Goal: Task Accomplishment & Management: Use online tool/utility

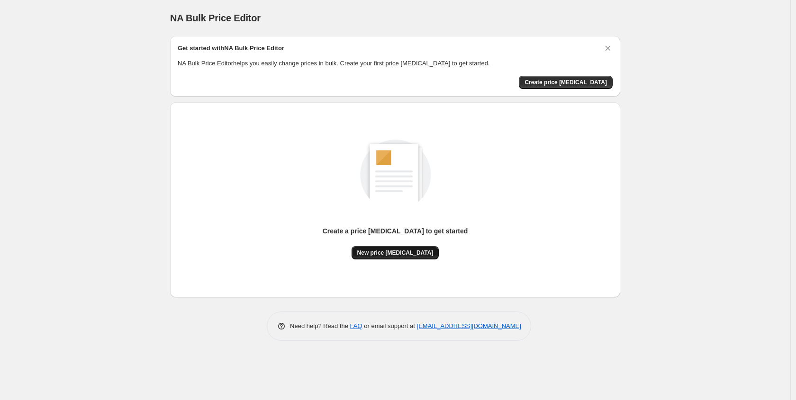
click at [410, 254] on span "New price change job" at bounding box center [395, 253] width 76 height 8
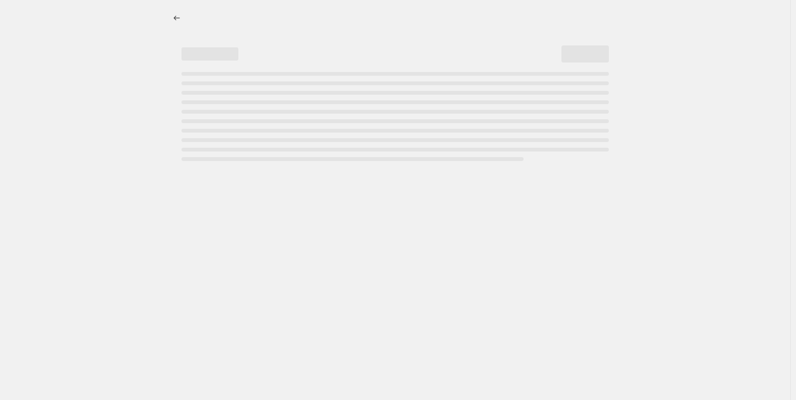
select select "percentage"
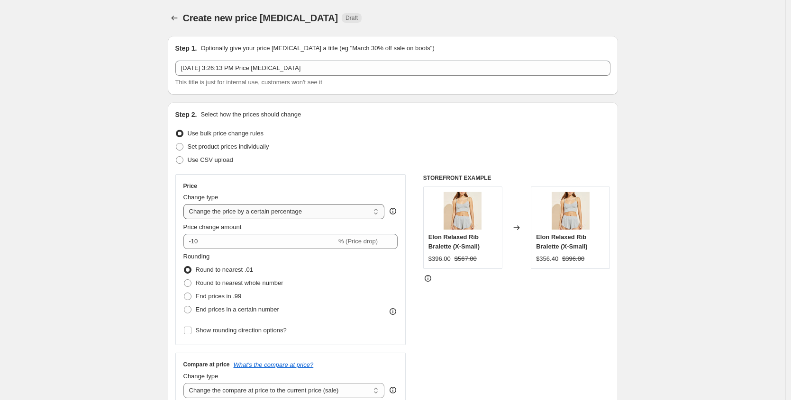
click at [281, 212] on select "Change the price to a certain amount Change the price by a certain amount Chang…" at bounding box center [283, 211] width 201 height 15
click at [267, 241] on input "-10" at bounding box center [259, 241] width 153 height 15
drag, startPoint x: 195, startPoint y: 244, endPoint x: 235, endPoint y: 240, distance: 40.0
click at [235, 240] on input "-10" at bounding box center [259, 241] width 153 height 15
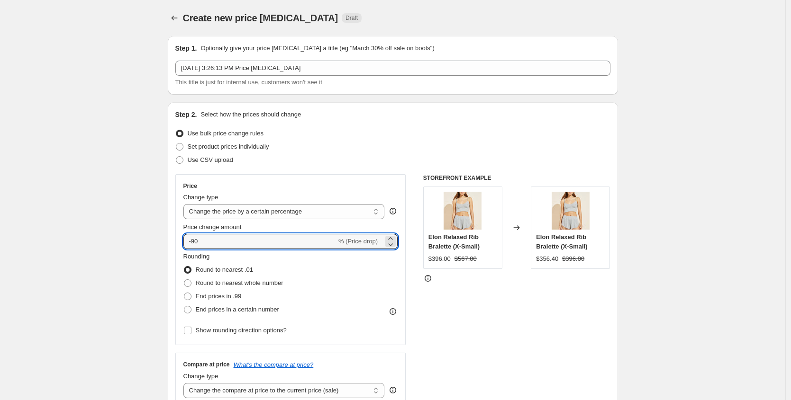
type input "-90"
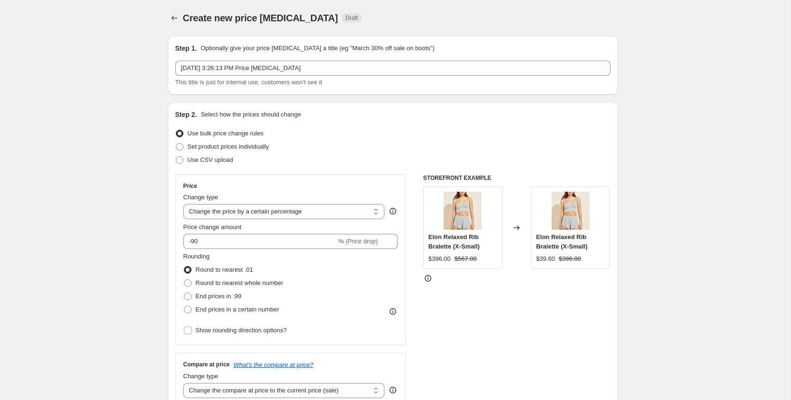
click at [192, 296] on span at bounding box center [187, 296] width 9 height 9
click at [184, 293] on input "End prices in .99" at bounding box center [184, 293] width 0 height 0
radio input "true"
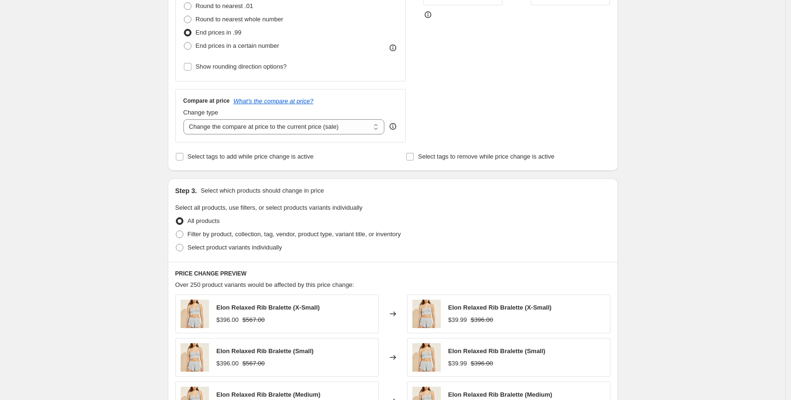
scroll to position [514, 0]
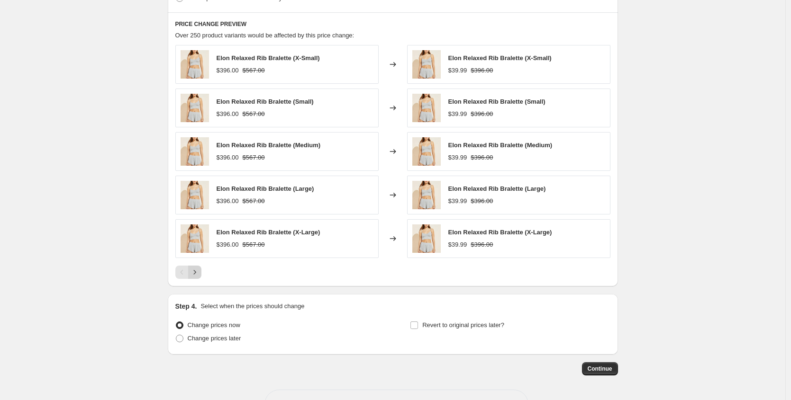
click at [199, 272] on icon "Next" at bounding box center [194, 272] width 9 height 9
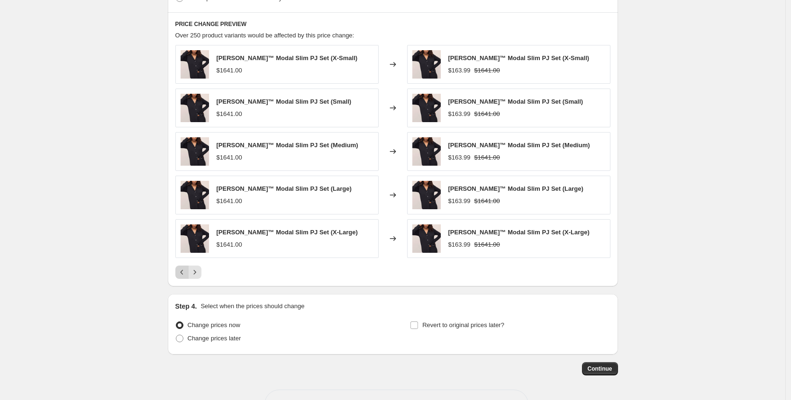
click at [185, 273] on icon "Previous" at bounding box center [181, 272] width 9 height 9
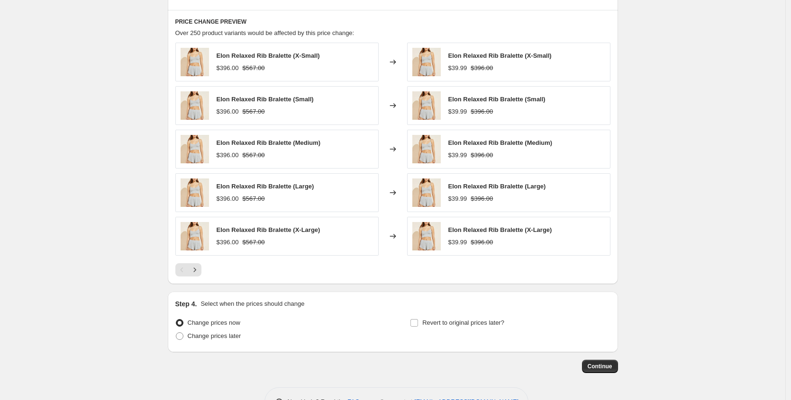
scroll to position [547, 0]
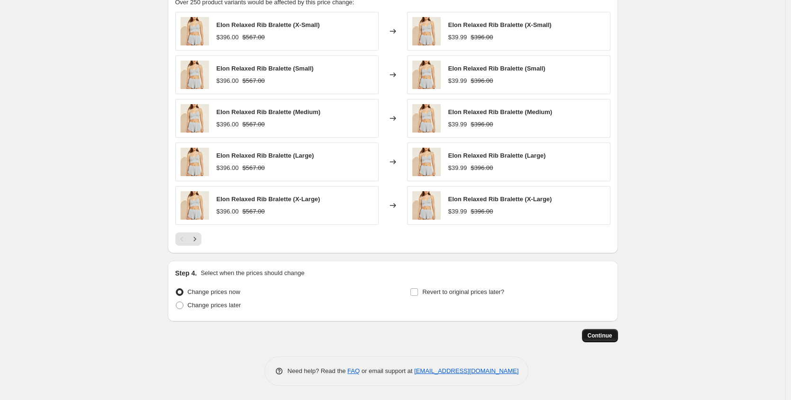
click at [603, 334] on span "Continue" at bounding box center [600, 336] width 25 height 8
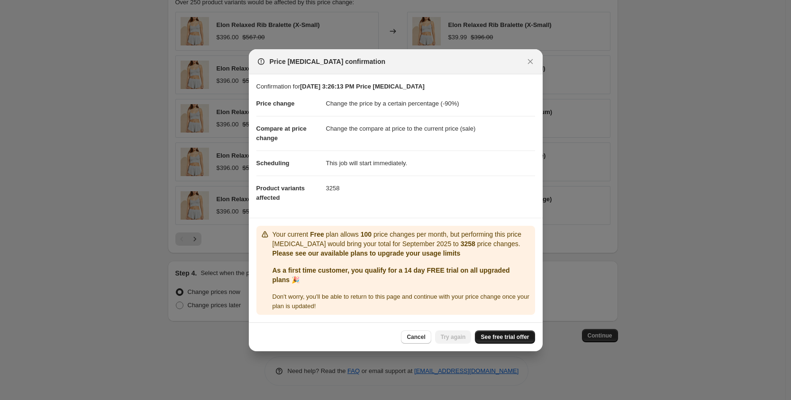
click at [507, 341] on span "See free trial offer" at bounding box center [504, 338] width 48 height 8
click at [511, 341] on span "See free trial offer" at bounding box center [504, 338] width 48 height 8
click at [451, 351] on div "Cancel Try again See free trial offer" at bounding box center [396, 337] width 294 height 29
click at [452, 344] on button "Try again" at bounding box center [453, 337] width 36 height 13
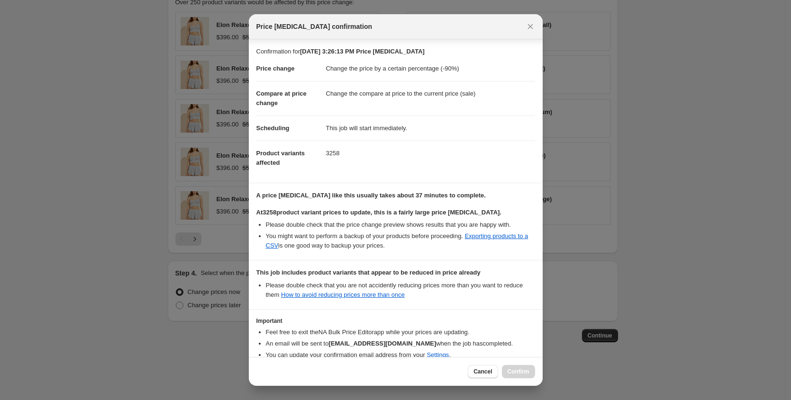
scroll to position [51, 0]
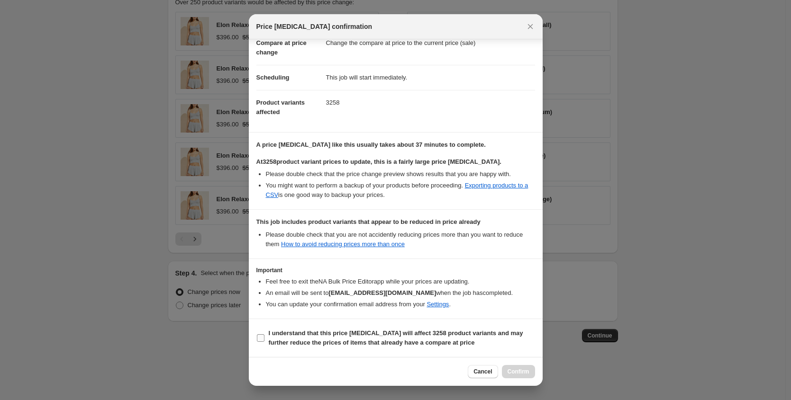
click at [261, 346] on label "I understand that this price change job will affect 3258 product variants and m…" at bounding box center [395, 338] width 279 height 23
click at [261, 342] on input "I understand that this price change job will affect 3258 product variants and m…" at bounding box center [261, 339] width 8 height 8
checkbox input "true"
click at [516, 371] on span "Confirm" at bounding box center [518, 372] width 22 height 8
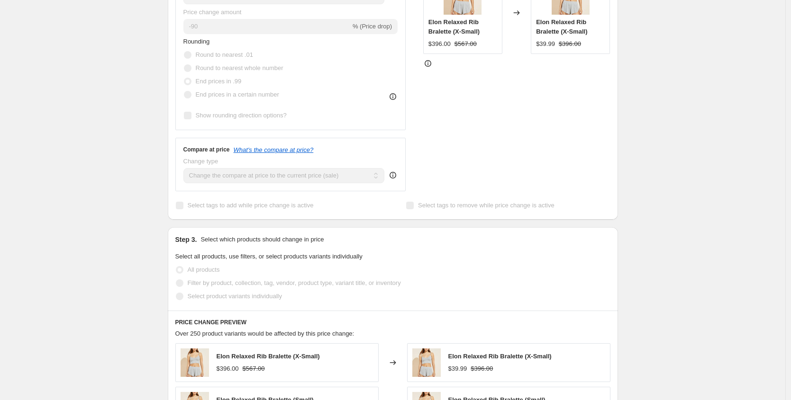
scroll to position [348, 0]
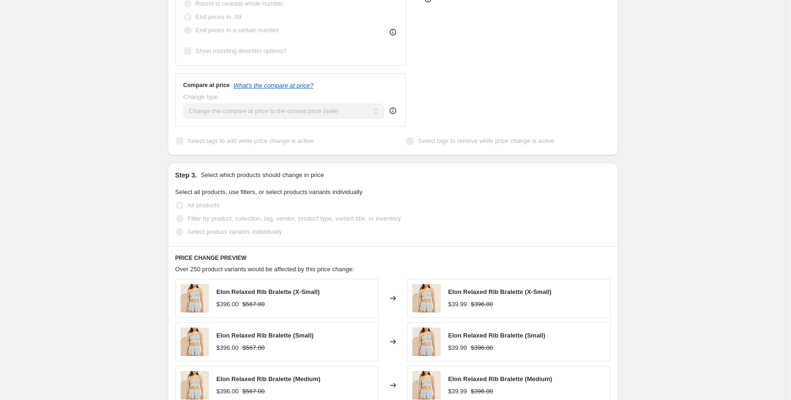
click at [701, 203] on div "Sep 27, 2025, 3:26:13 PM Price change job. This page is ready Sep 27, 2025, 3:2…" at bounding box center [392, 149] width 785 height 995
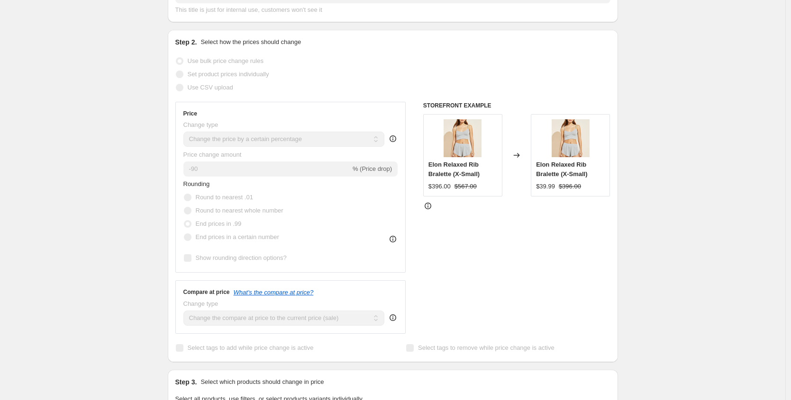
scroll to position [0, 0]
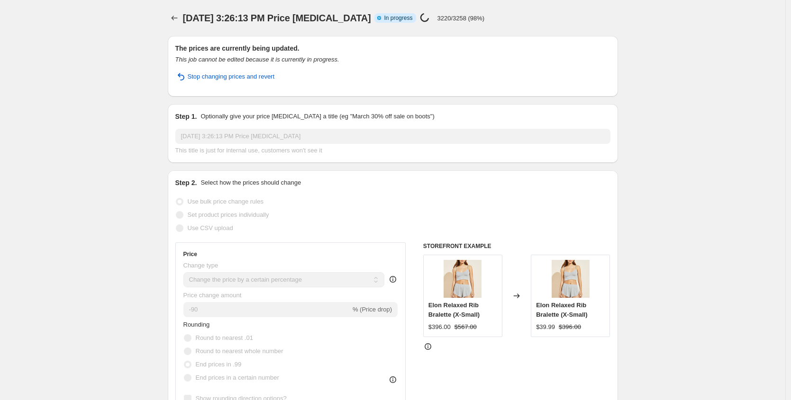
select select "percentage"
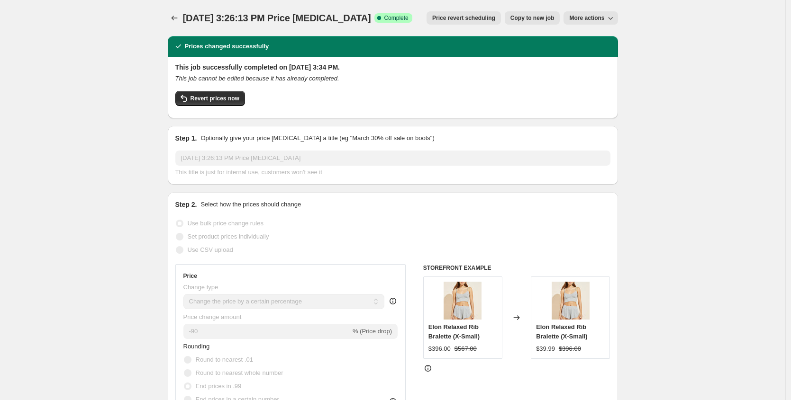
scroll to position [115, 0]
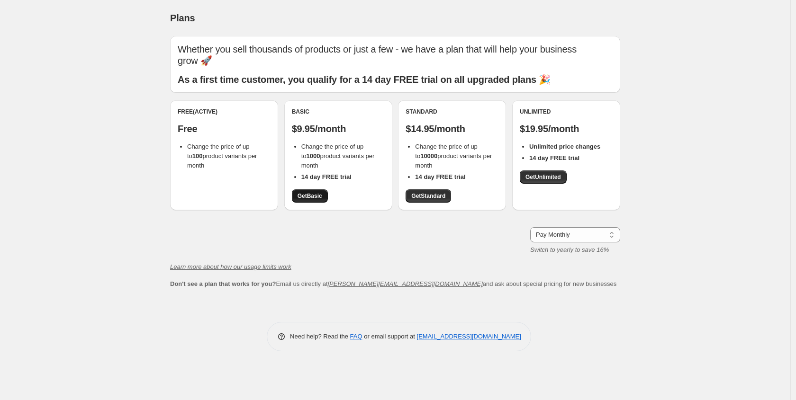
click at [324, 190] on link "Get Basic" at bounding box center [310, 196] width 36 height 13
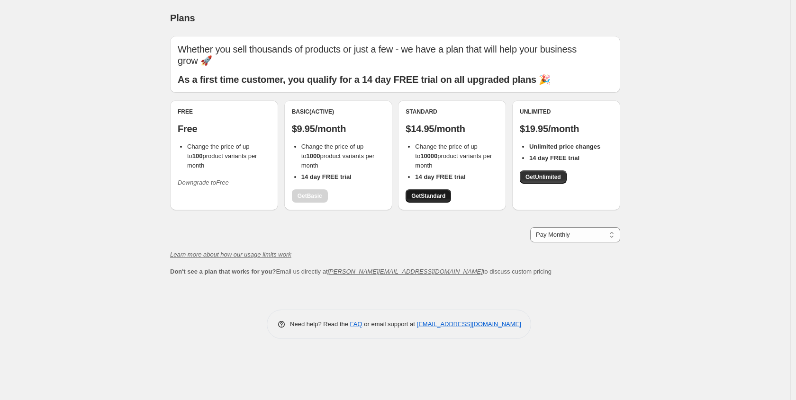
click at [430, 192] on span "Get Standard" at bounding box center [428, 196] width 34 height 8
